Goal: Task Accomplishment & Management: Use online tool/utility

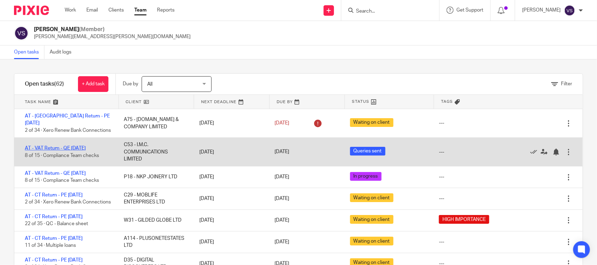
click at [83, 147] on link "AT - VAT Return - QE [DATE]" at bounding box center [55, 148] width 61 height 5
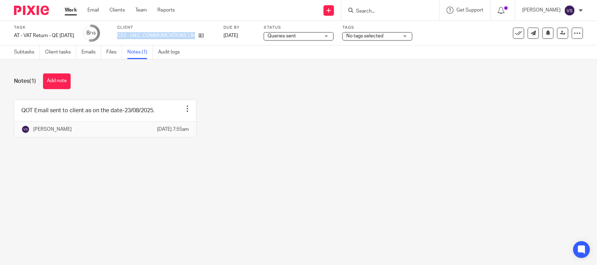
drag, startPoint x: 127, startPoint y: 35, endPoint x: 214, endPoint y: 32, distance: 87.8
click at [214, 32] on div "C53 - I.M.C. COMMUNICATIONS LIMITED" at bounding box center [166, 35] width 98 height 7
copy div "C53 - I.M.C. COMMUNICATIONS LIMITED"
